Goal: Task Accomplishment & Management: Manage account settings

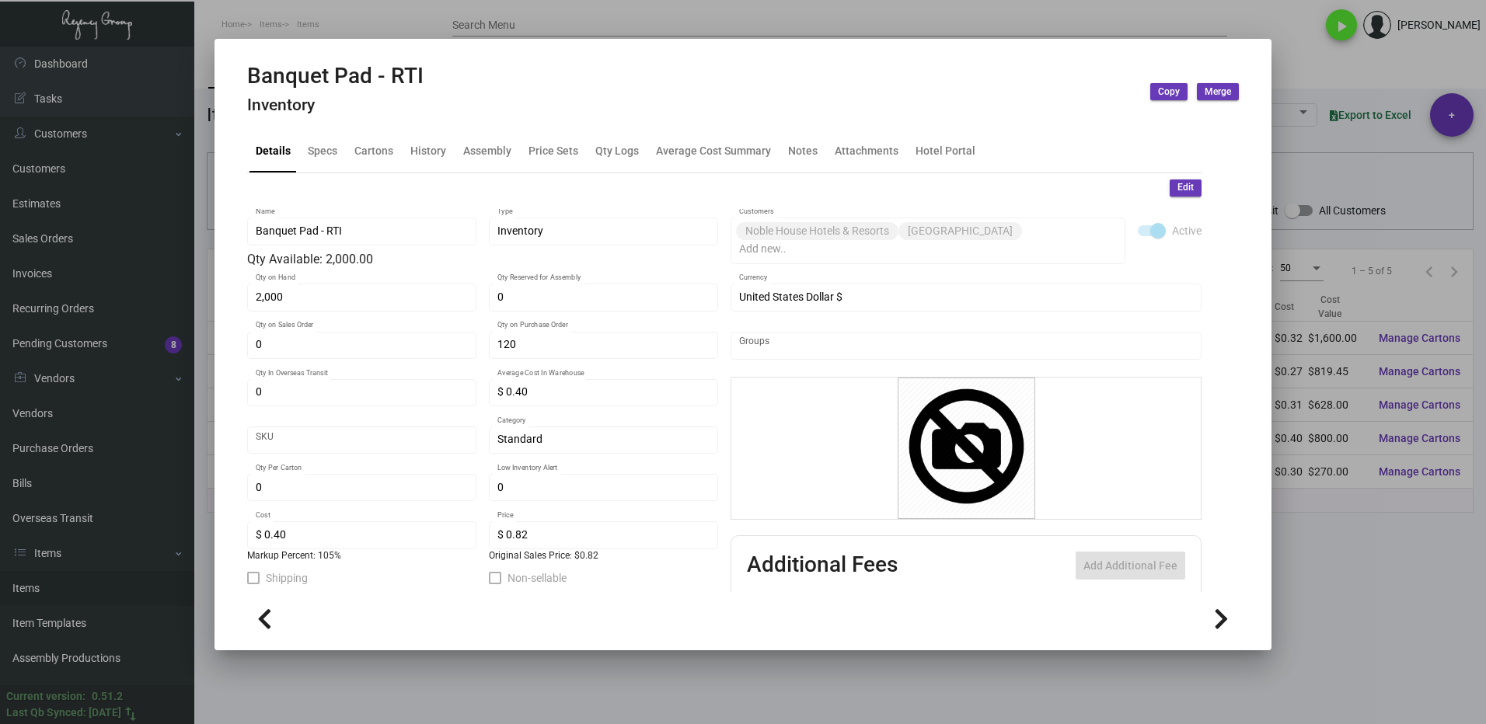
click at [1341, 553] on div at bounding box center [743, 362] width 1486 height 724
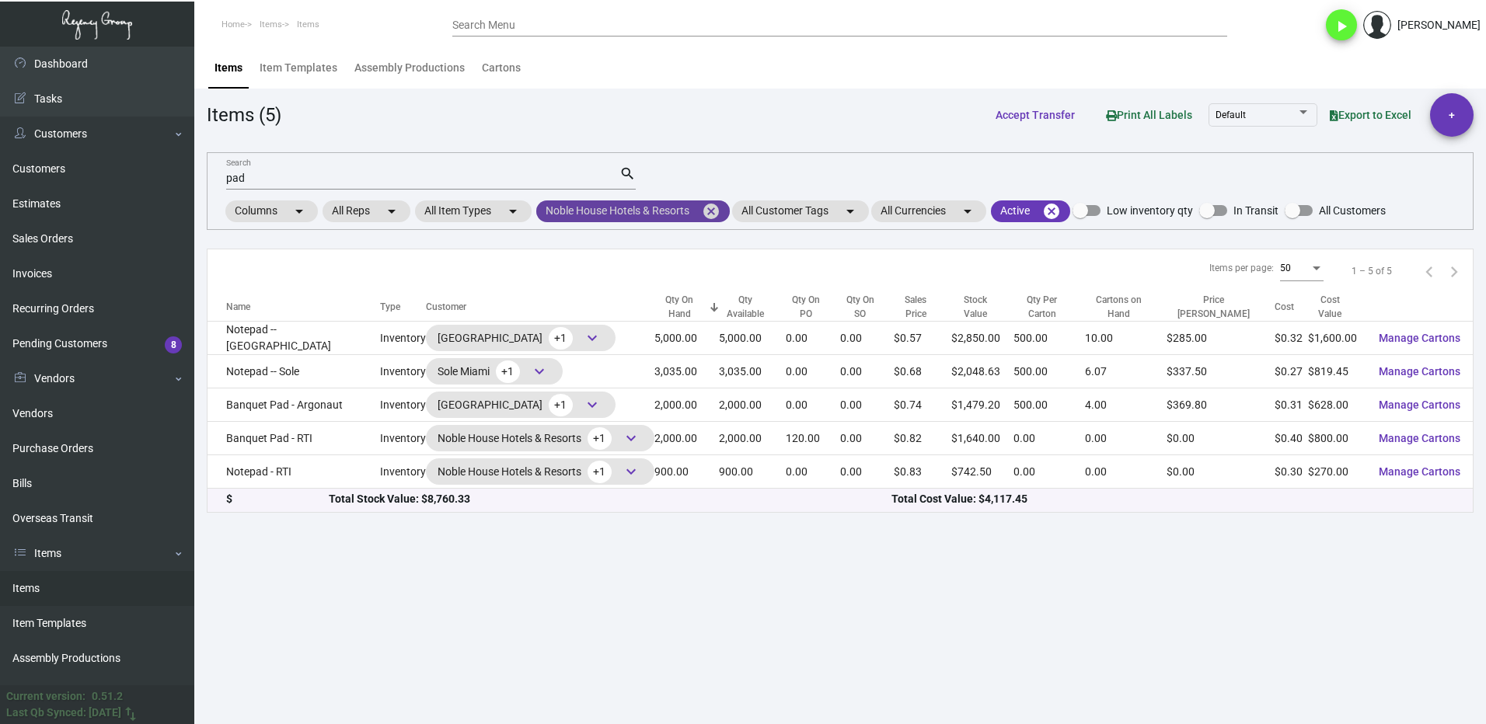
click at [717, 211] on mat-icon "cancel" at bounding box center [711, 211] width 19 height 19
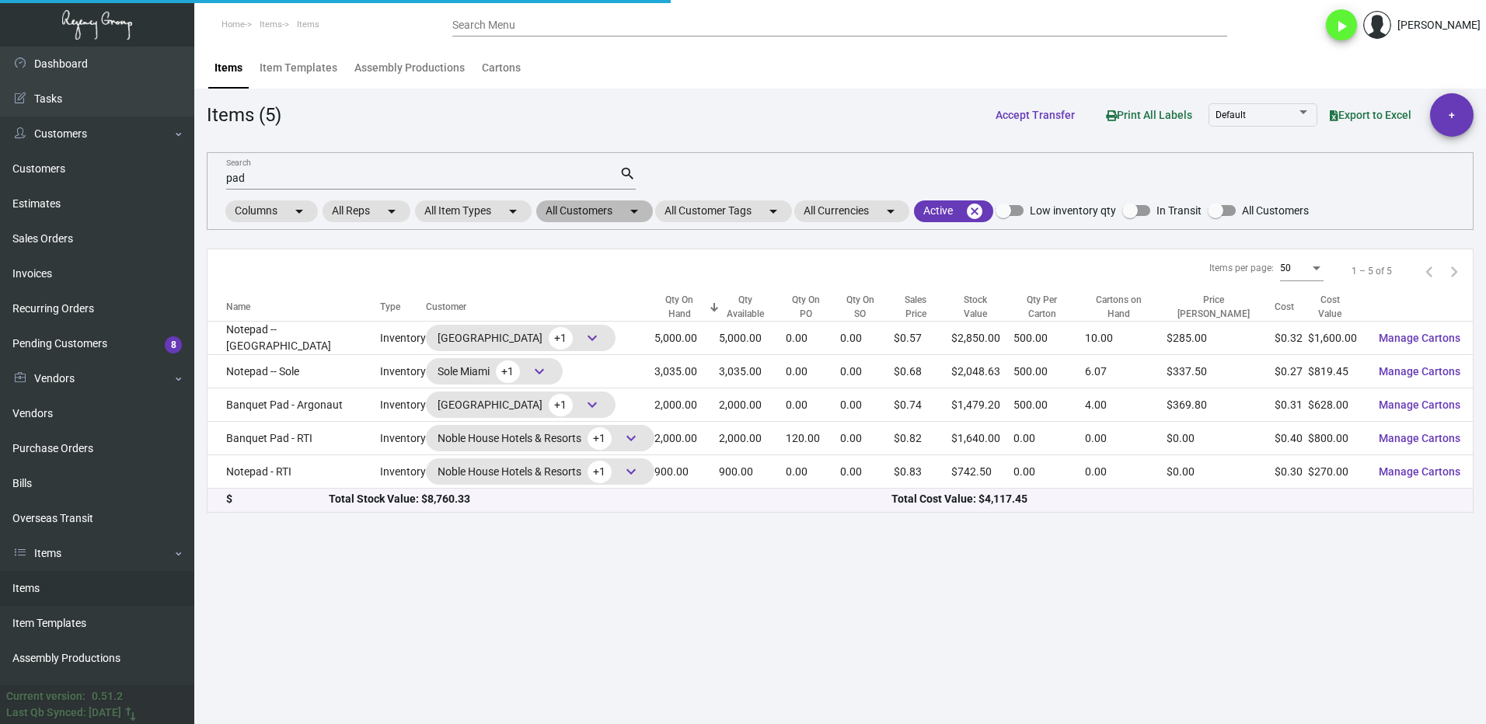
click at [578, 211] on mat-chip "All Customers arrow_drop_down" at bounding box center [594, 211] width 117 height 22
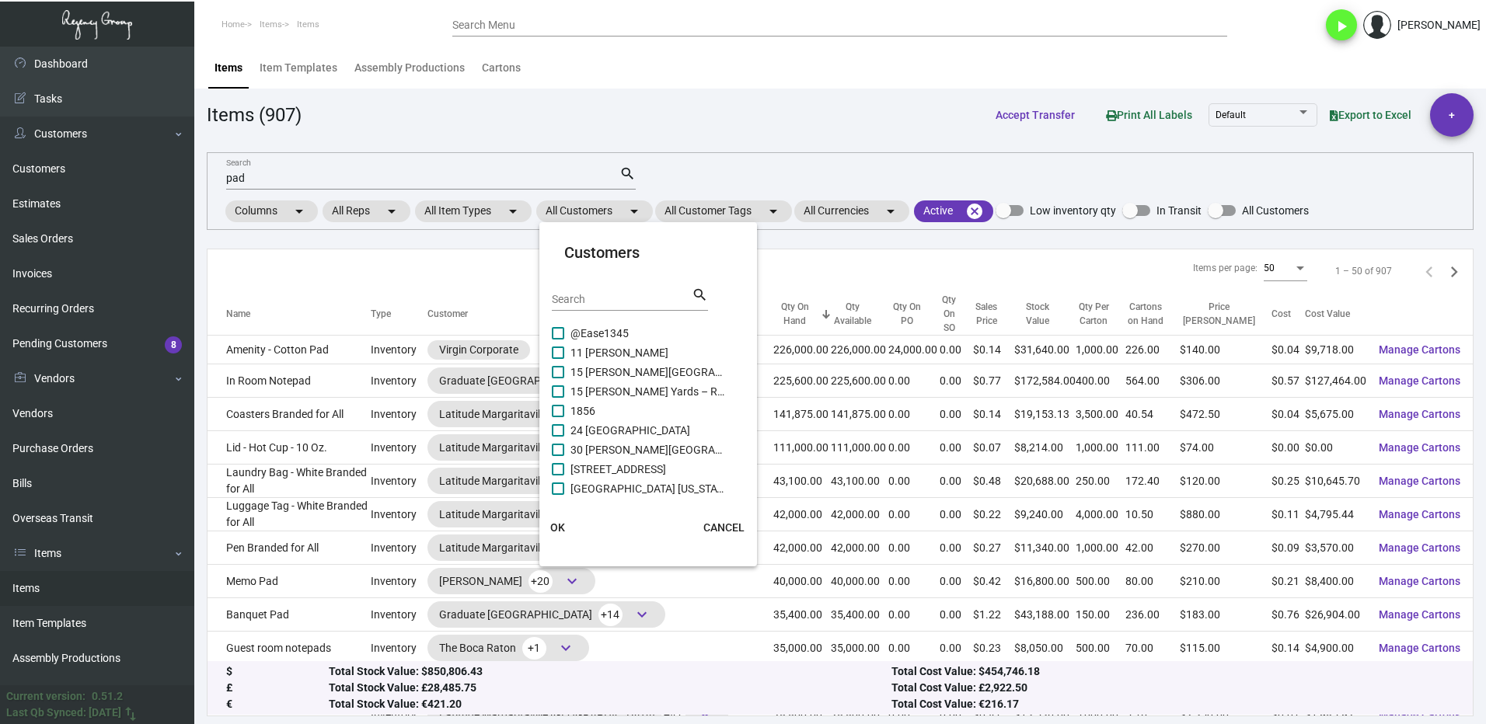
click at [579, 296] on input "Search" at bounding box center [622, 300] width 140 height 12
type input "aman"
click at [561, 394] on span at bounding box center [558, 391] width 12 height 12
click at [558, 398] on input "AMAN [US_STATE]" at bounding box center [557, 398] width 1 height 1
checkbox input "true"
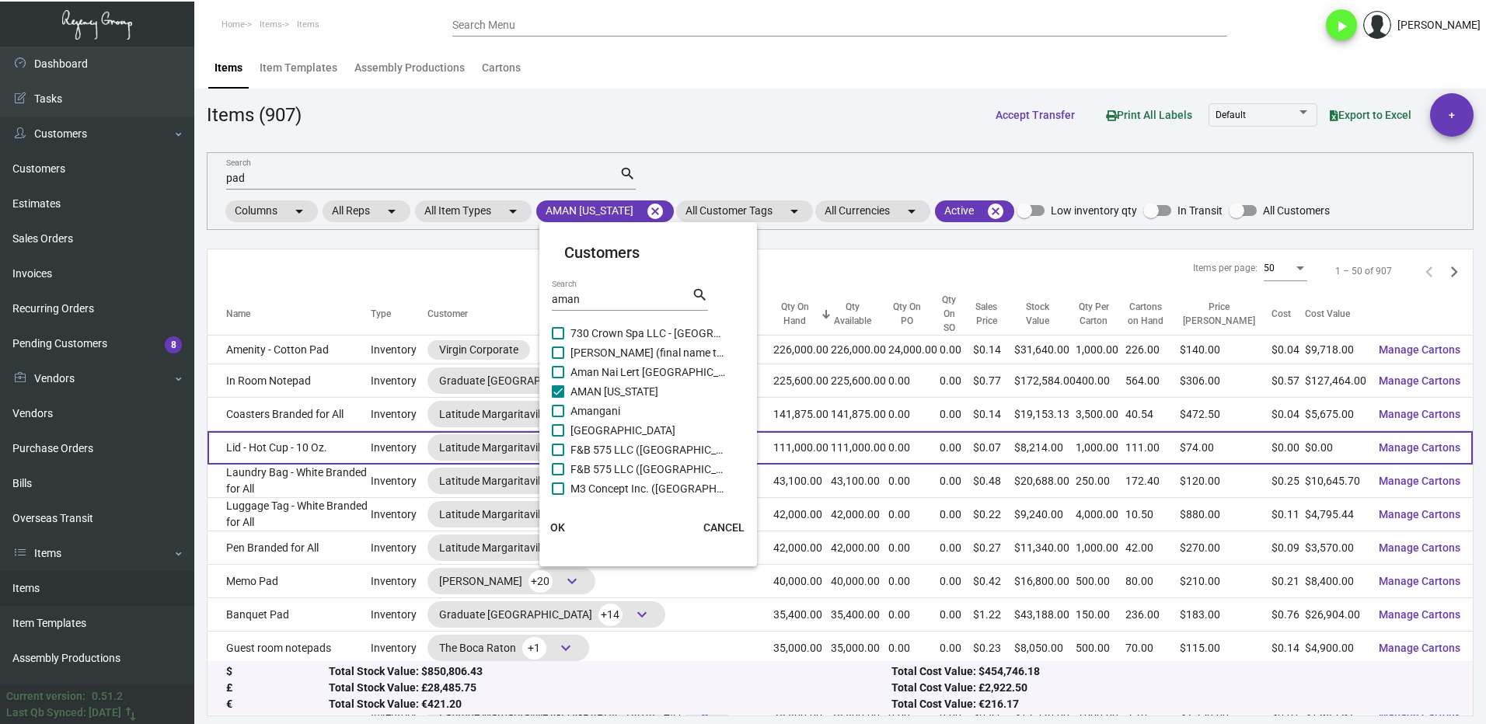
drag, startPoint x: 559, startPoint y: 527, endPoint x: 483, endPoint y: 443, distance: 112.8
click at [559, 526] on span "OK" at bounding box center [557, 527] width 15 height 12
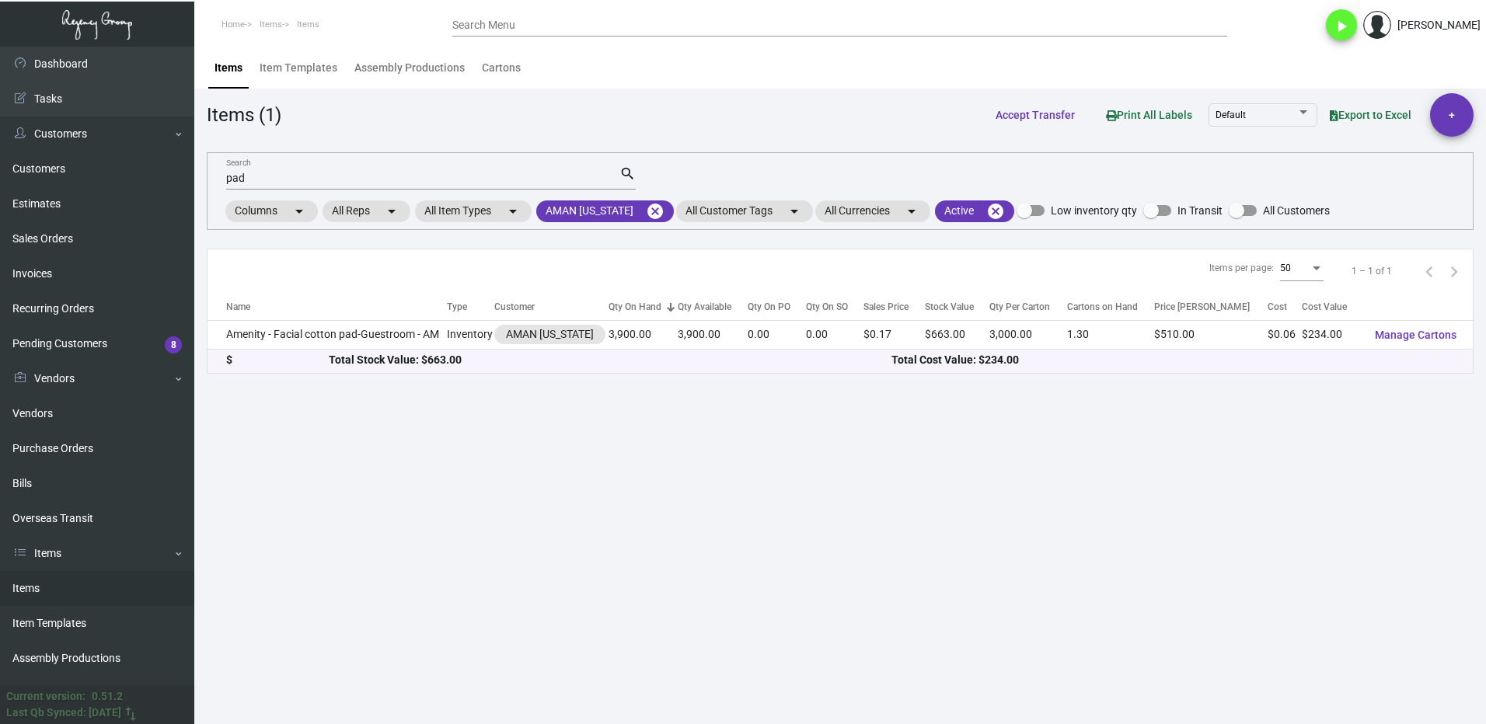
click at [256, 170] on div "pad Search" at bounding box center [422, 178] width 393 height 24
type input "p"
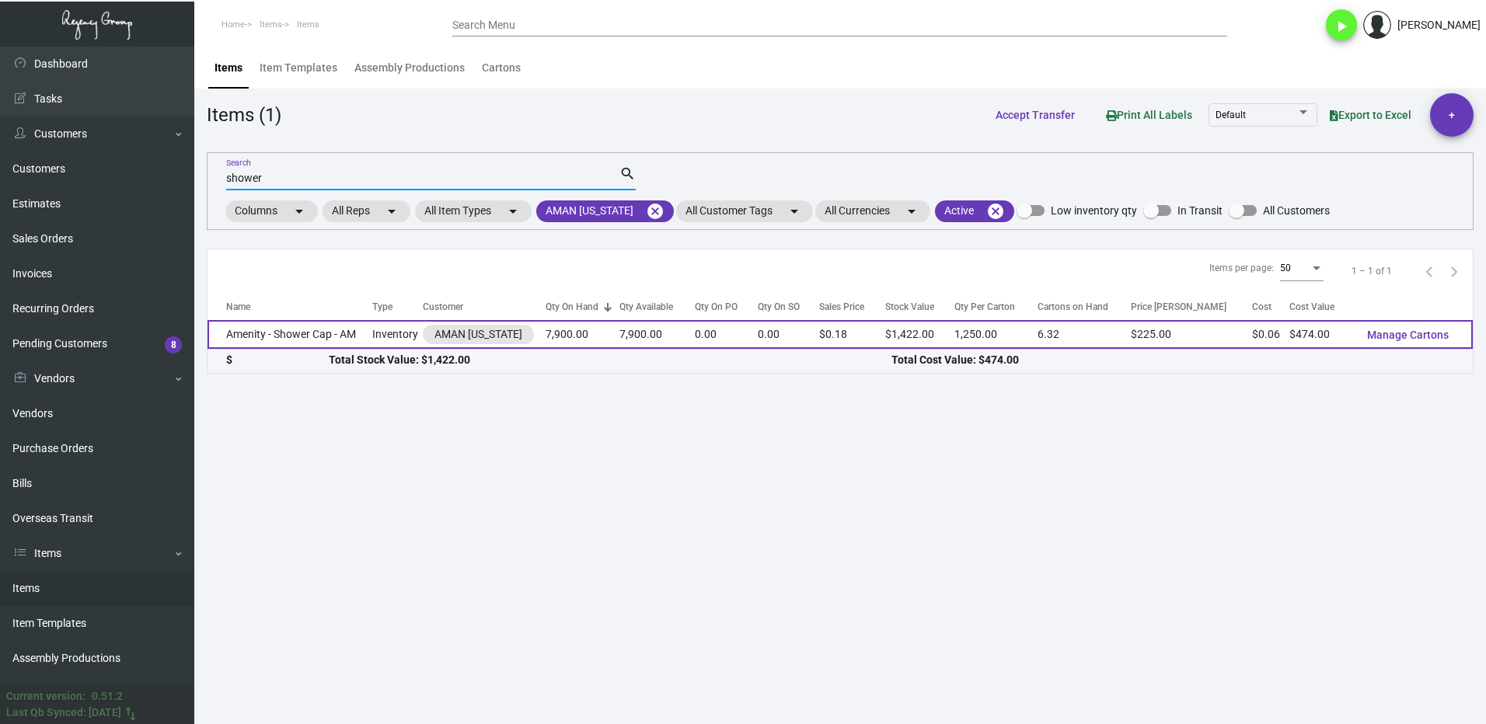
type input "shower"
click at [280, 329] on td "Amenity - Shower Cap - AM" at bounding box center [289, 334] width 165 height 29
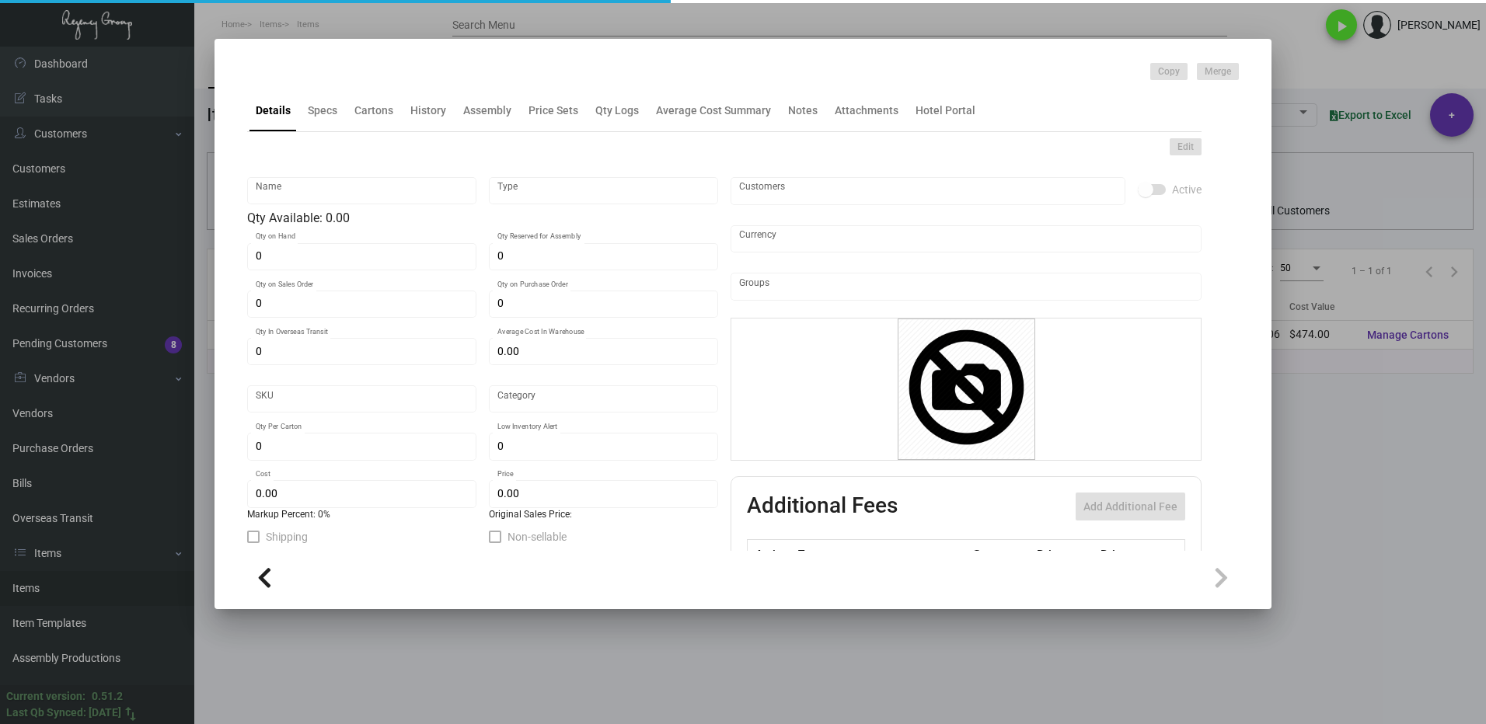
type input "Amenity - Shower Cap - AM"
type input "Inventory"
type input "7,900"
type input "5,000"
type input "$ 0.183"
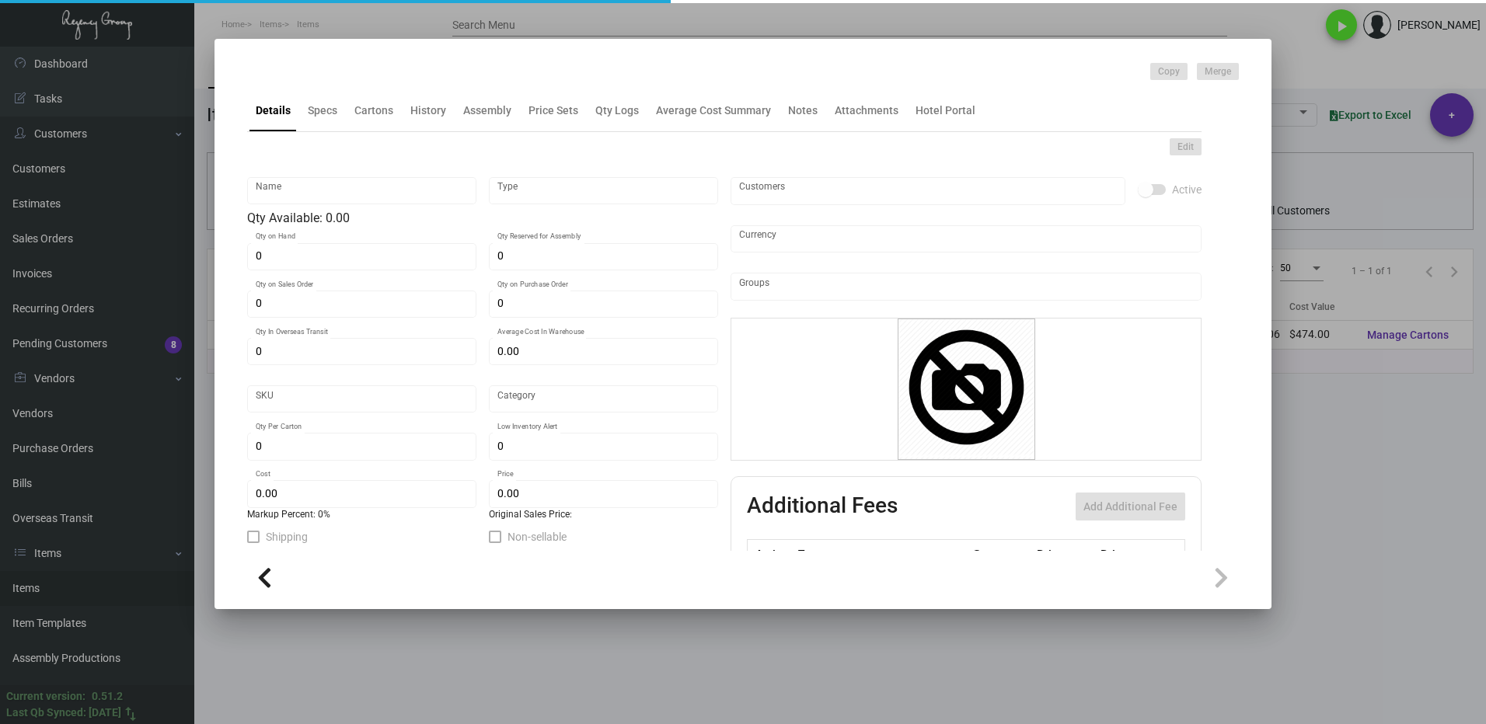
type input "AMNY126"
type input "Overseas"
type input "1,250"
type input "$ 0.06"
type input "$ 0.18"
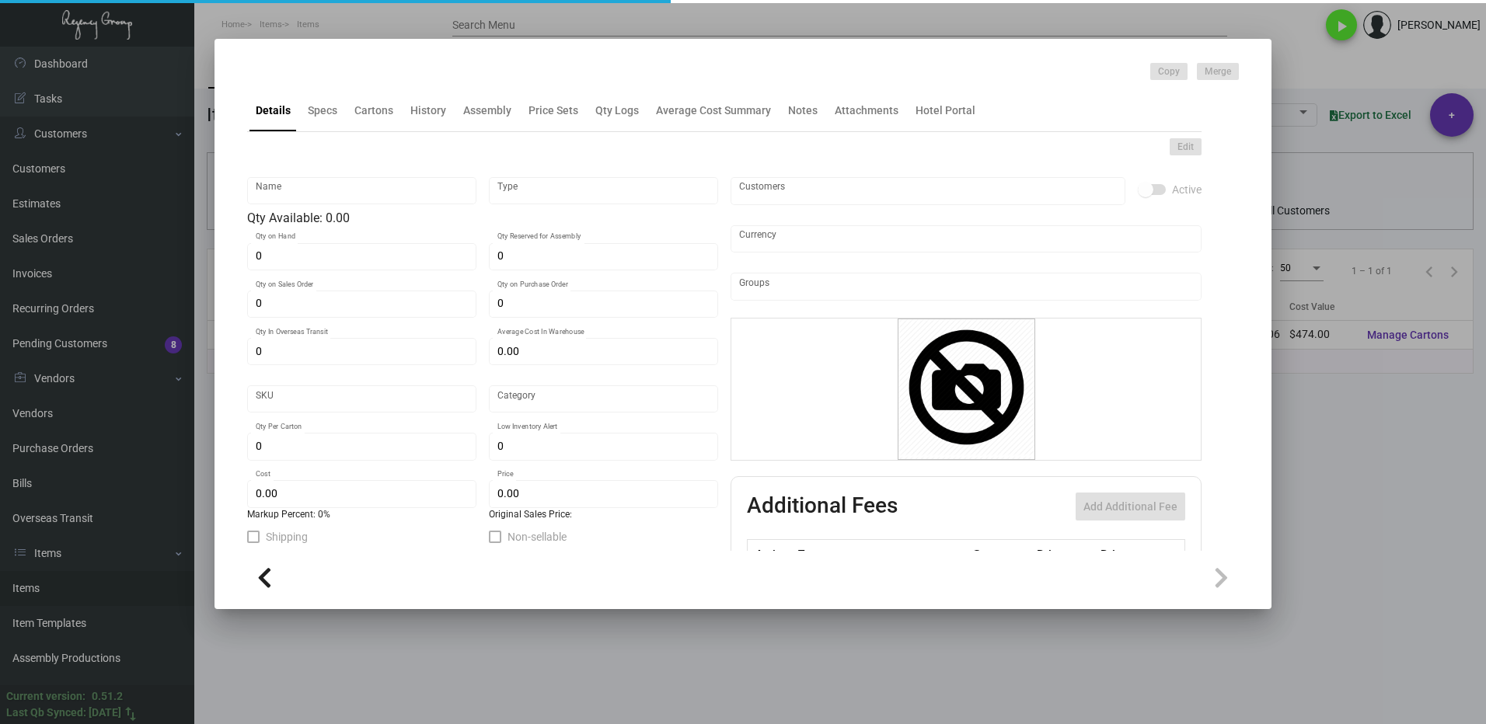
checkbox input "true"
type input "United States Dollar $"
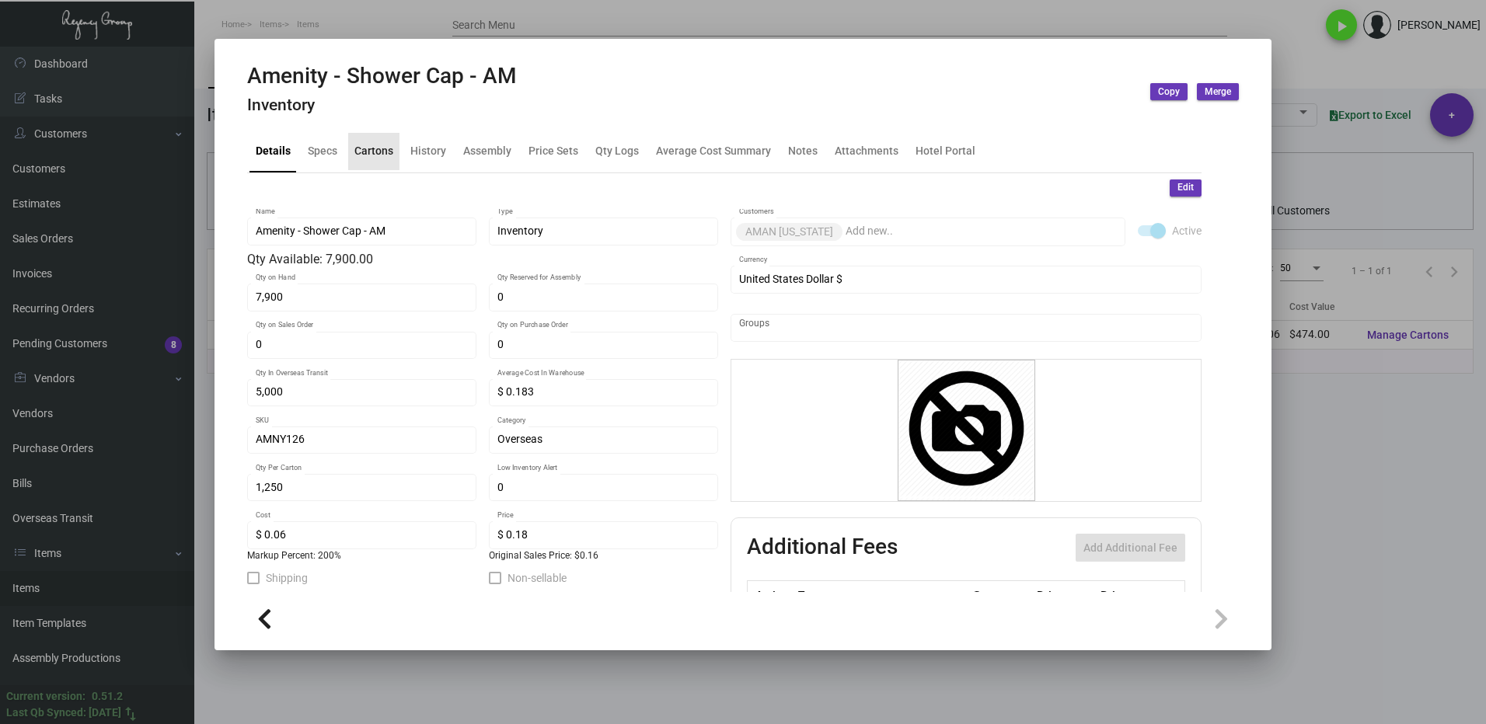
click at [376, 153] on div "Cartons" at bounding box center [373, 151] width 39 height 16
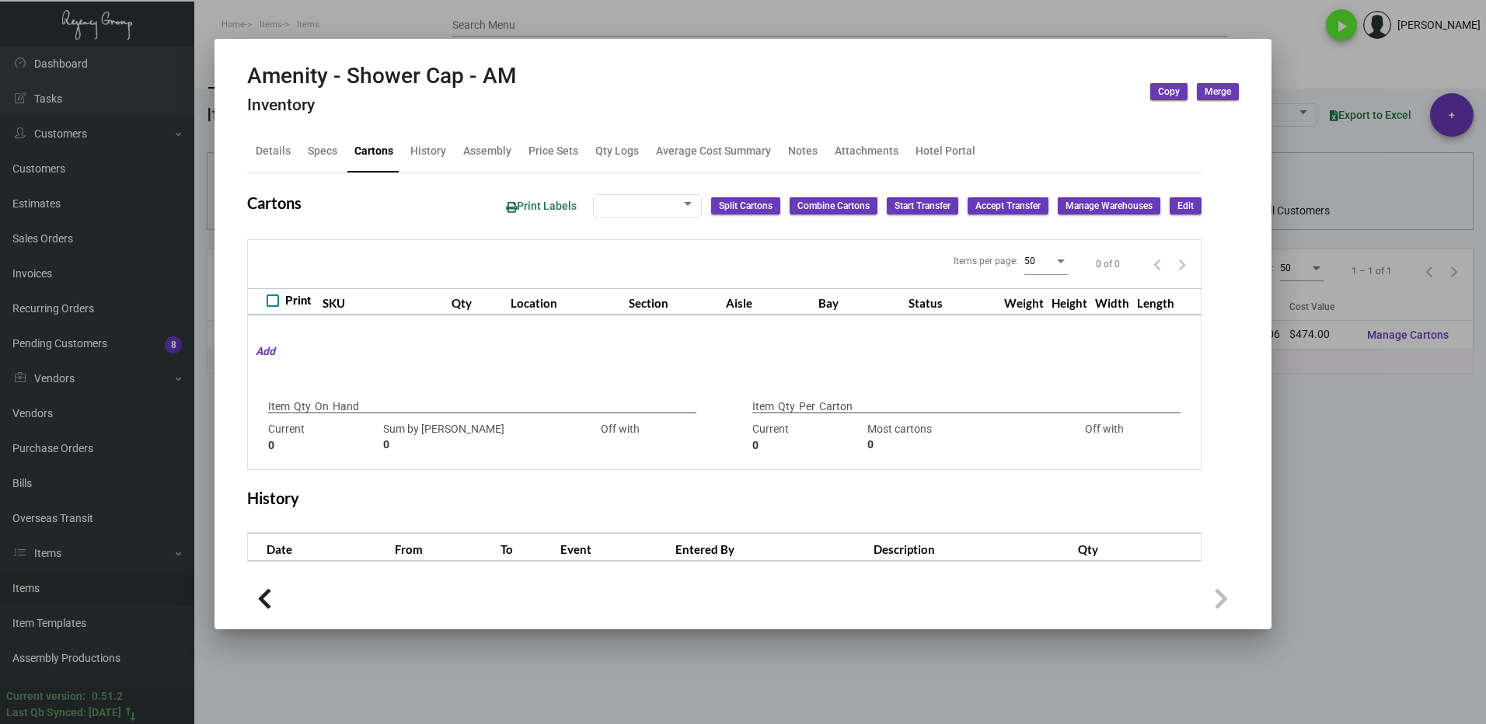
type input "7,900"
type input "8900"
type input "-1000"
type input "1,250"
type input "2500"
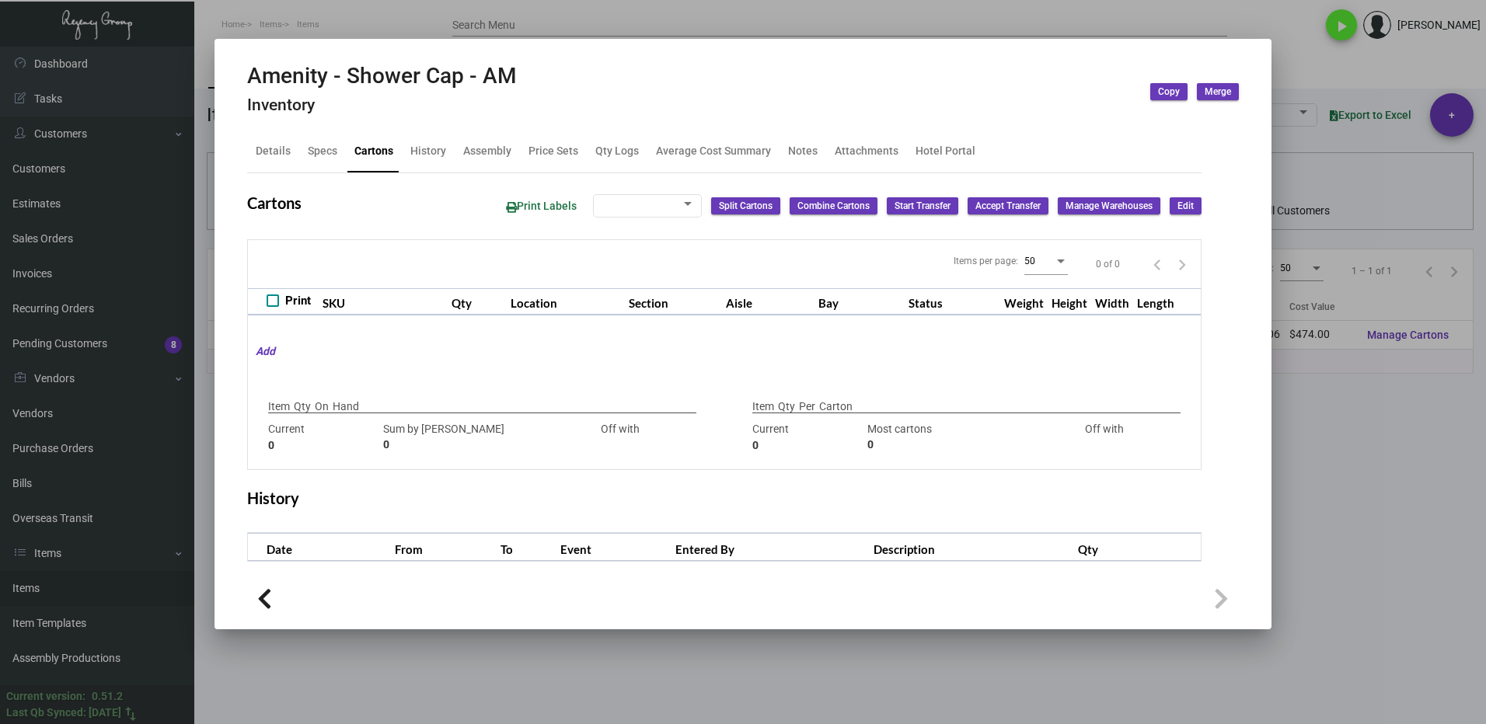
type input "-1250"
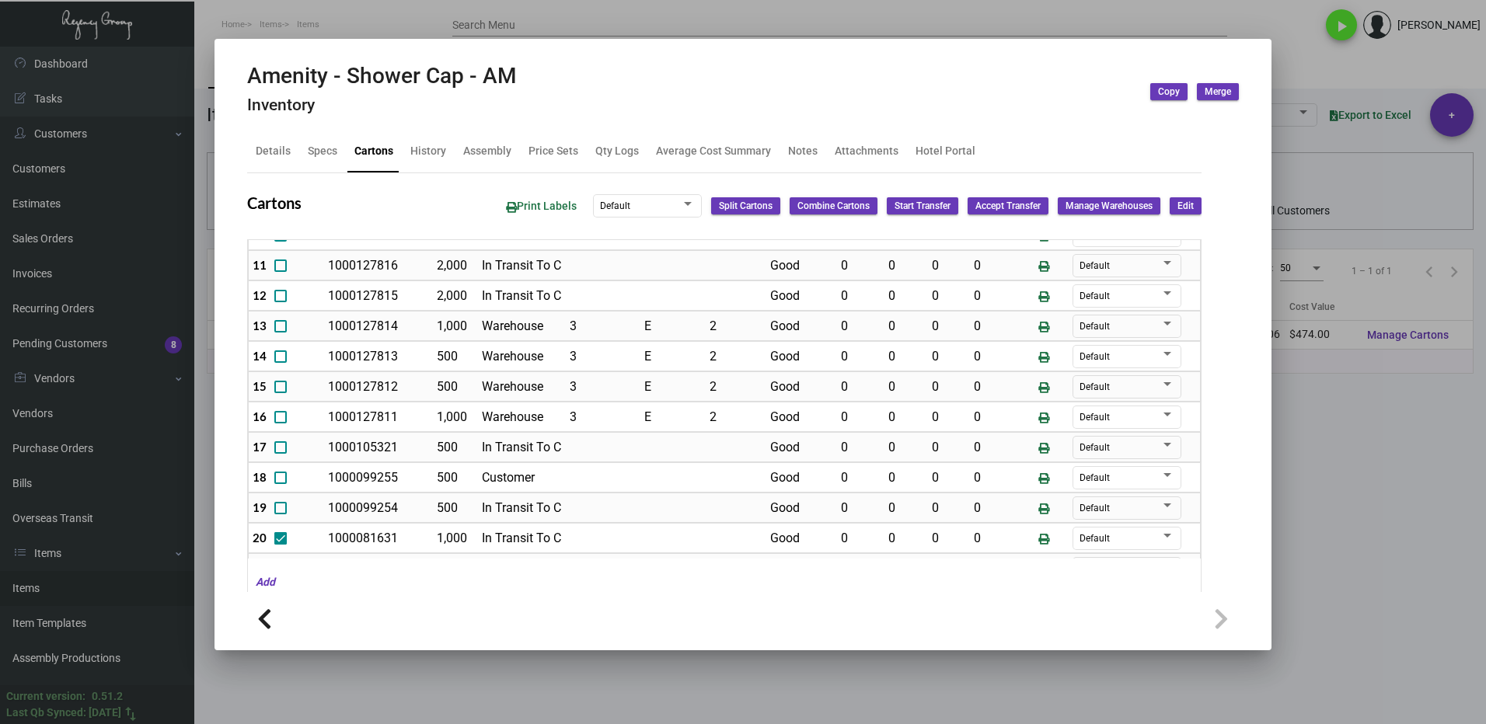
scroll to position [341, 0]
